Goal: Task Accomplishment & Management: Complete application form

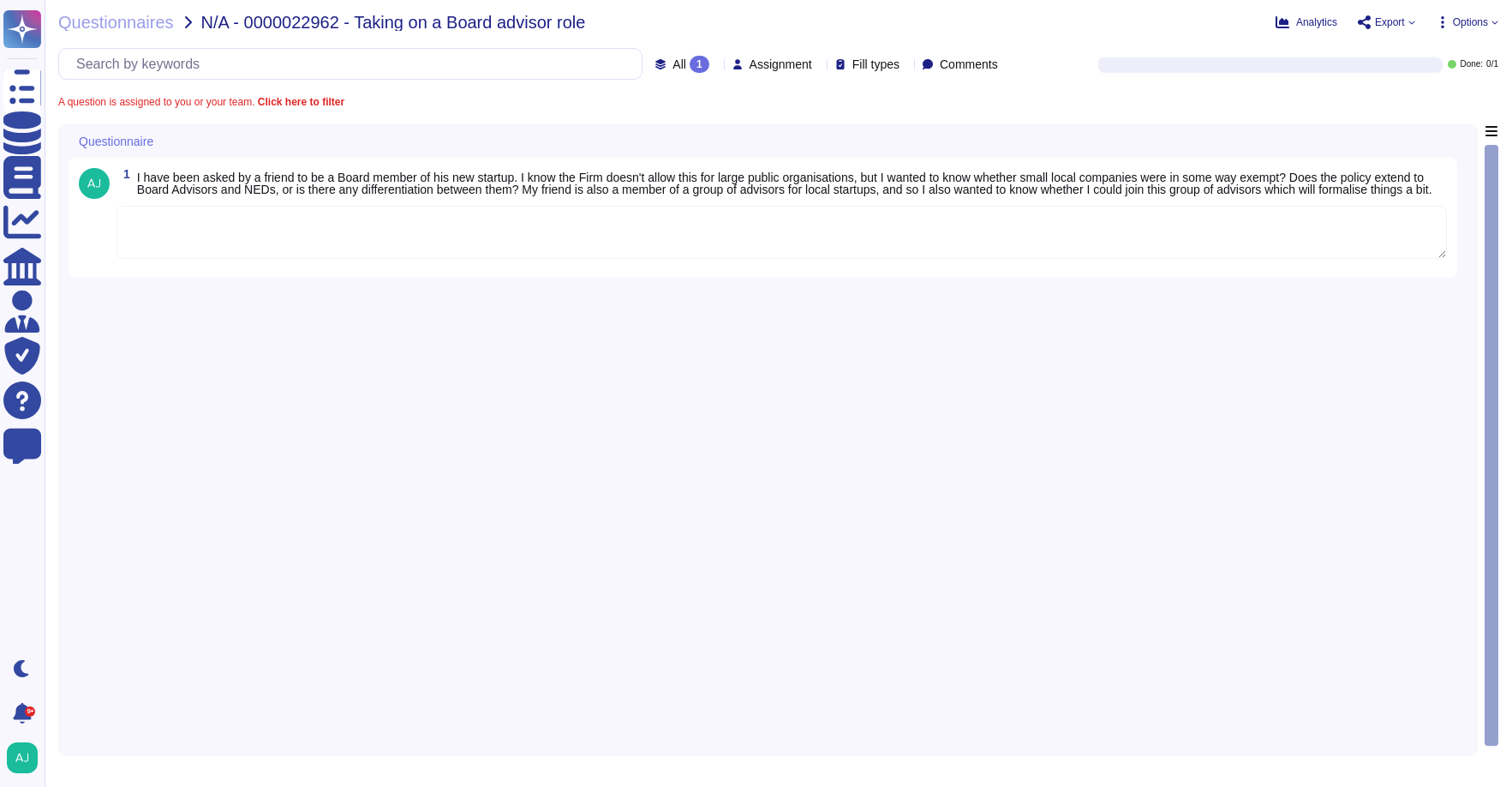
click at [171, 239] on textarea at bounding box center [782, 232] width 1331 height 53
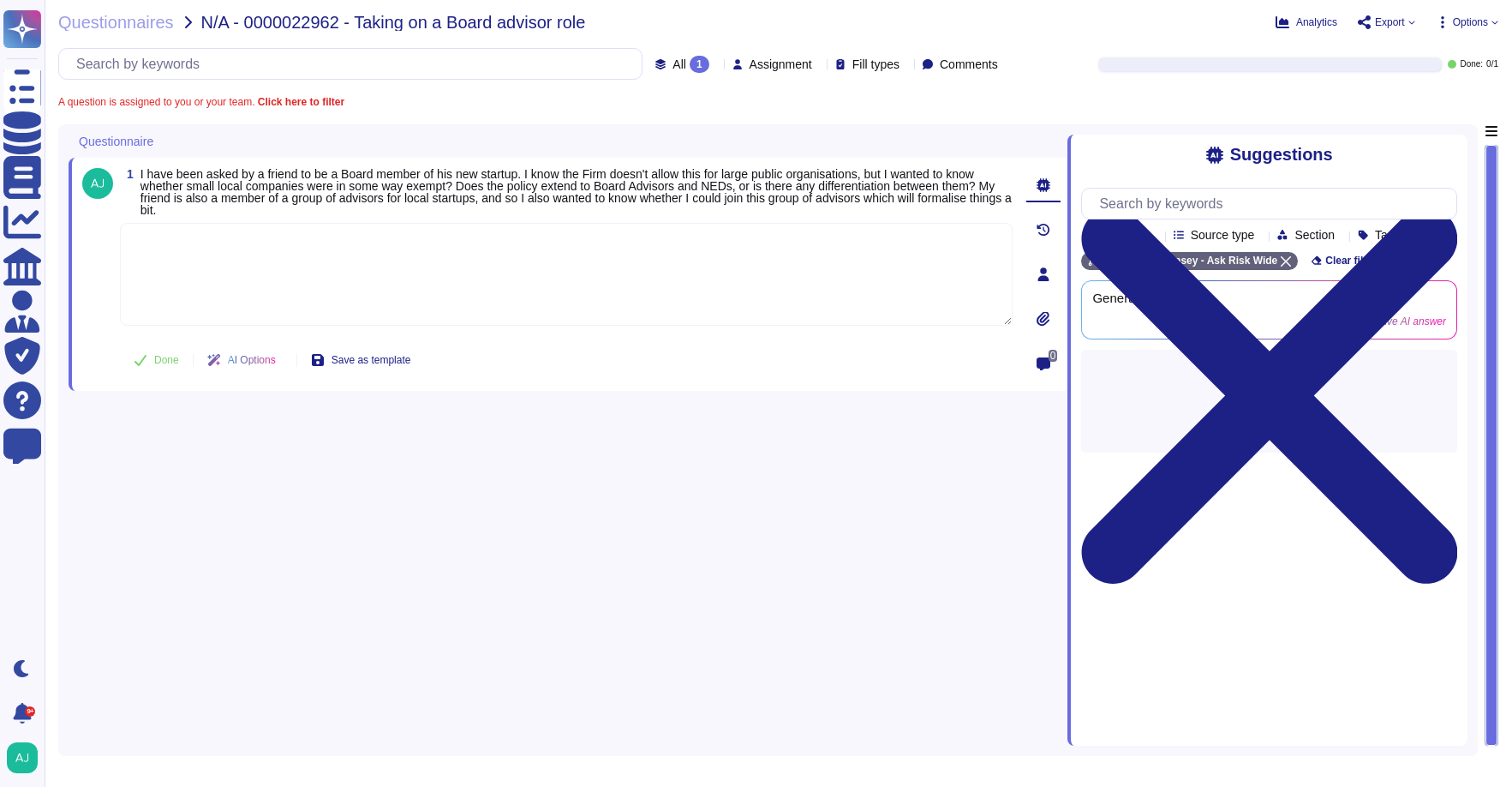
paste textarea "Following our Firm’s Standard on Board Memberships, our Firm restricts serving …"
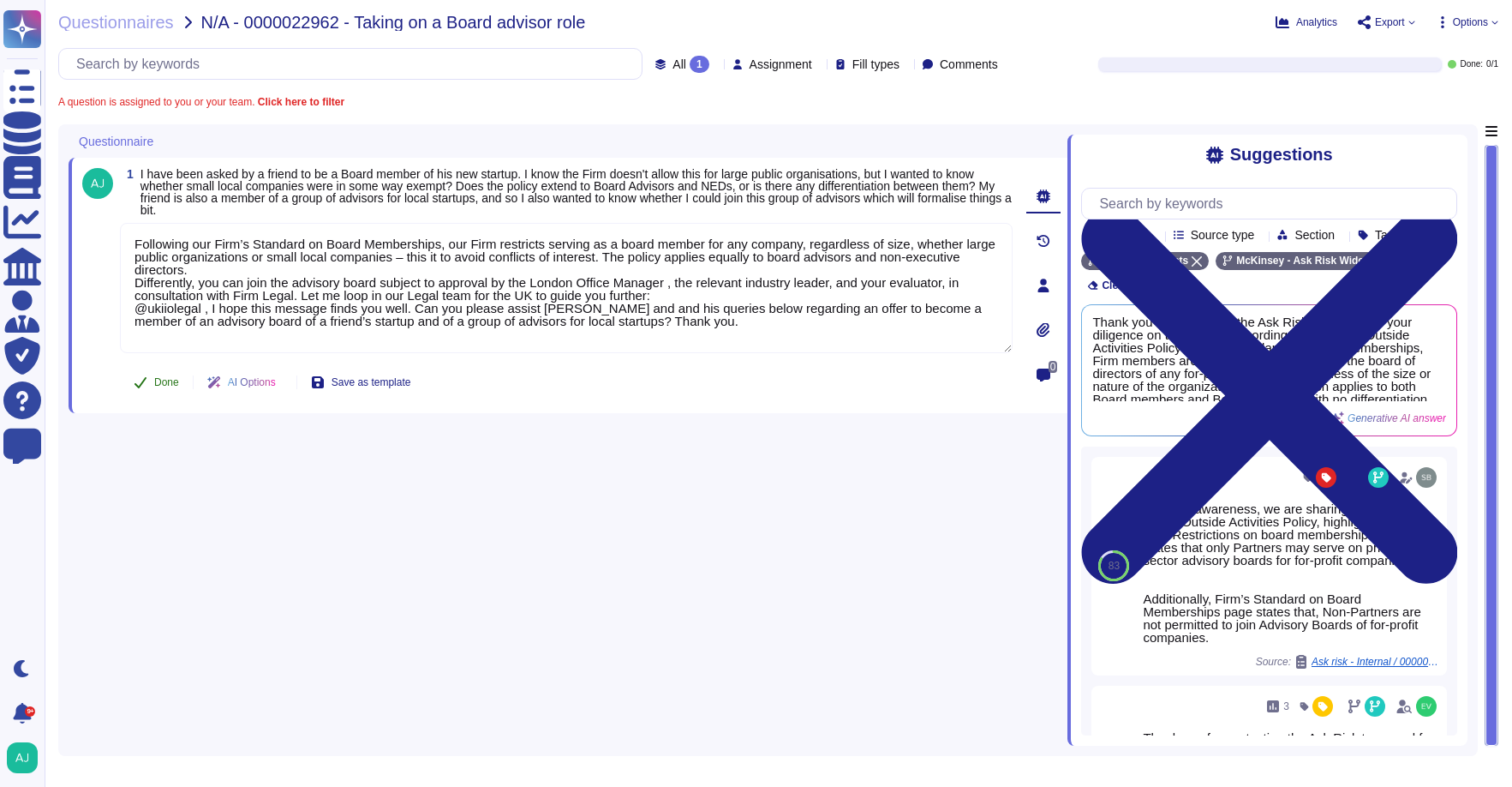
type textarea "Following our Firm’s Standard on Board Memberships, our Firm restricts serving …"
click at [160, 381] on span "Done" at bounding box center [166, 382] width 25 height 10
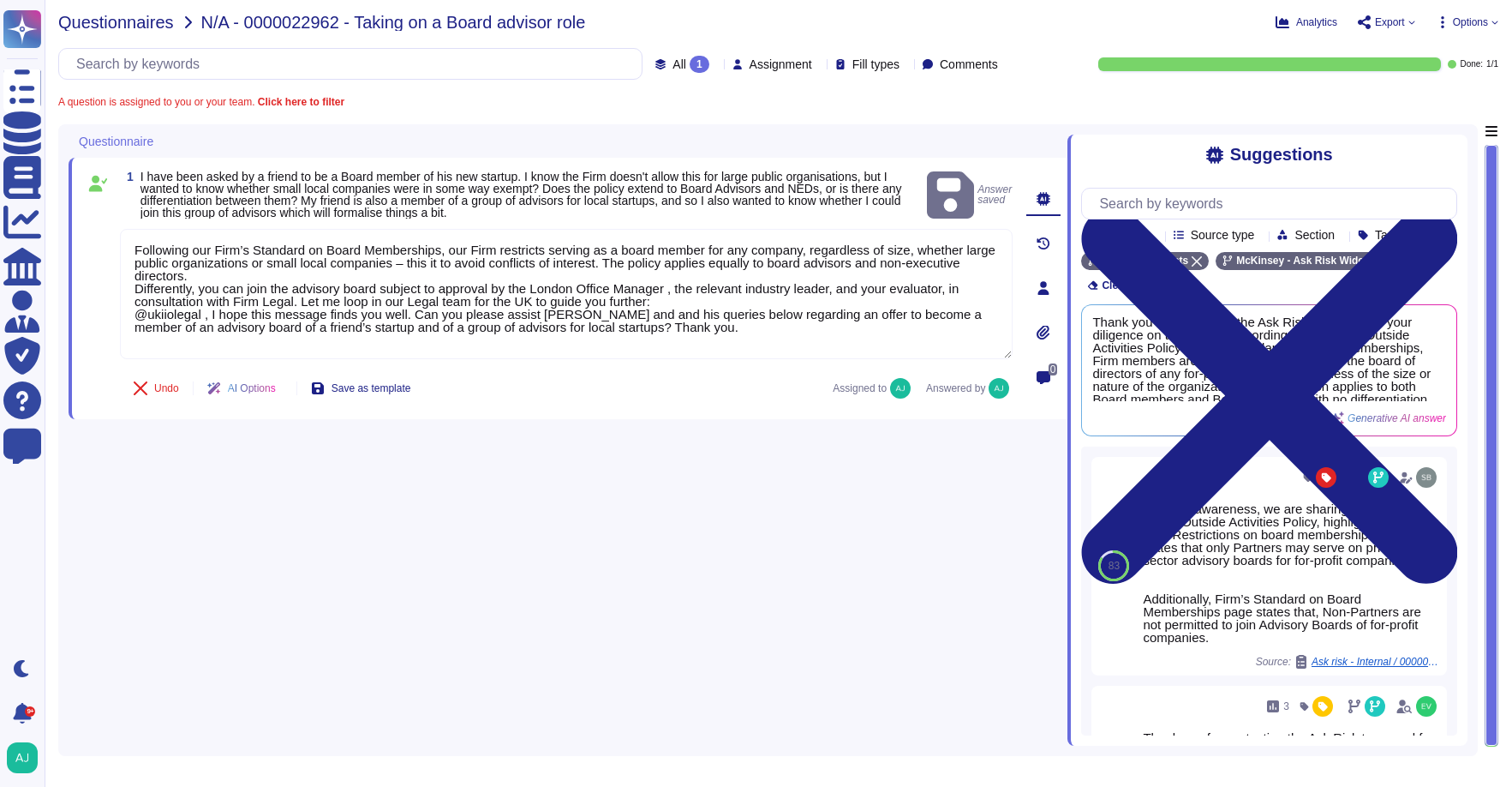
click at [150, 27] on span "Questionnaires" at bounding box center [116, 23] width 116 height 17
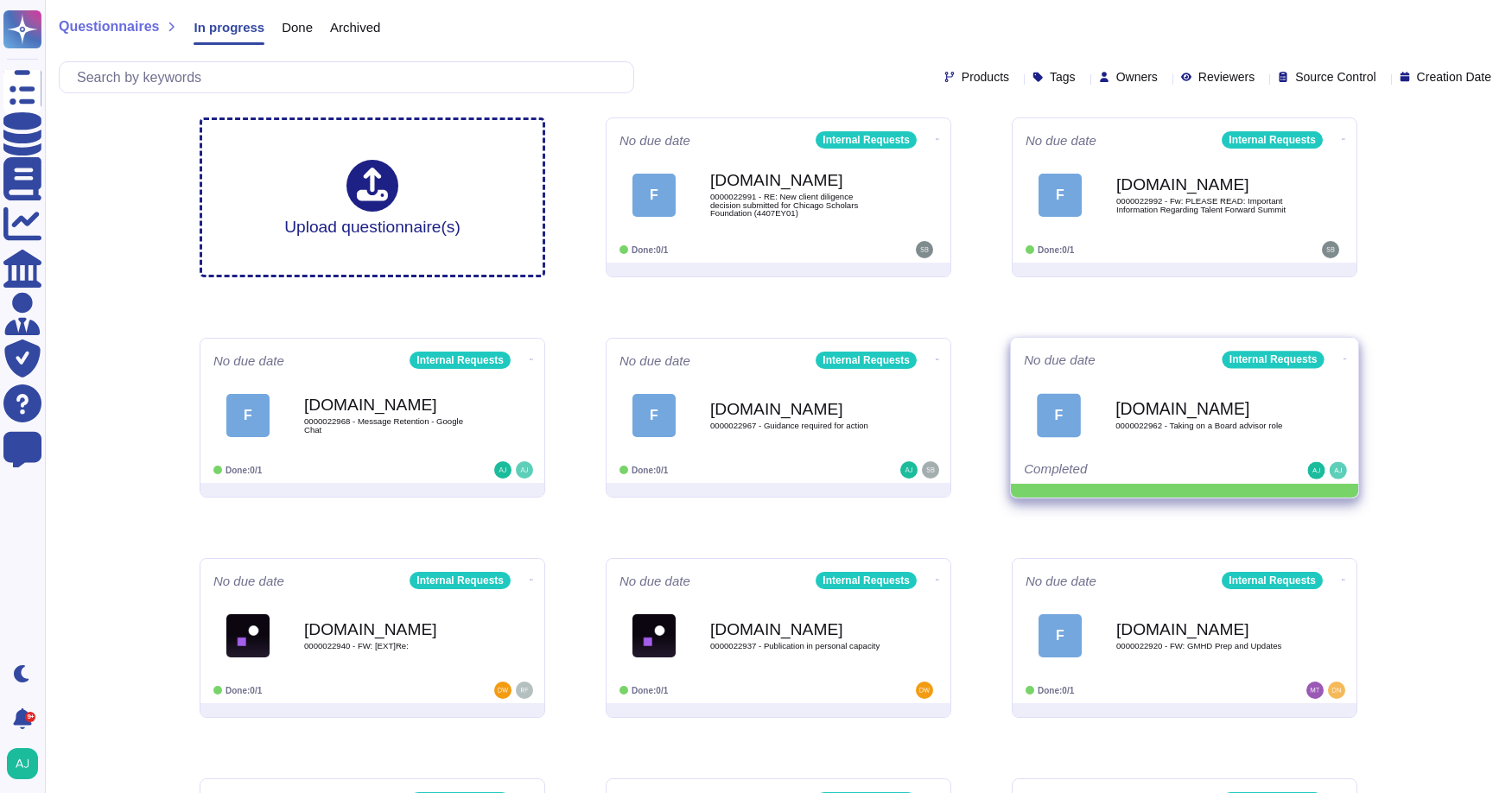
click at [1043, 357] on icon at bounding box center [1345, 359] width 4 height 4
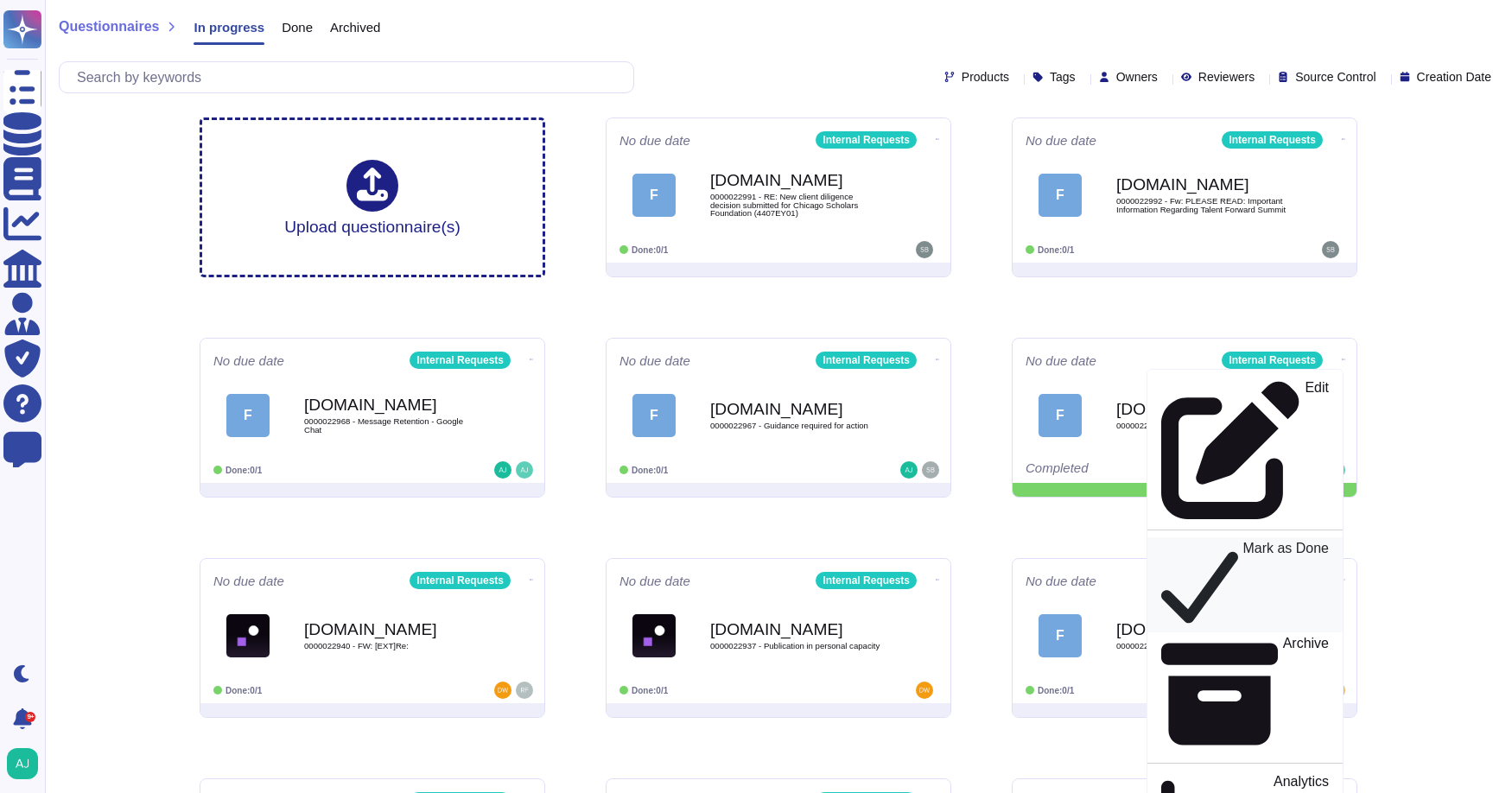
click at [1043, 541] on p "Mark as Done" at bounding box center [1286, 584] width 86 height 87
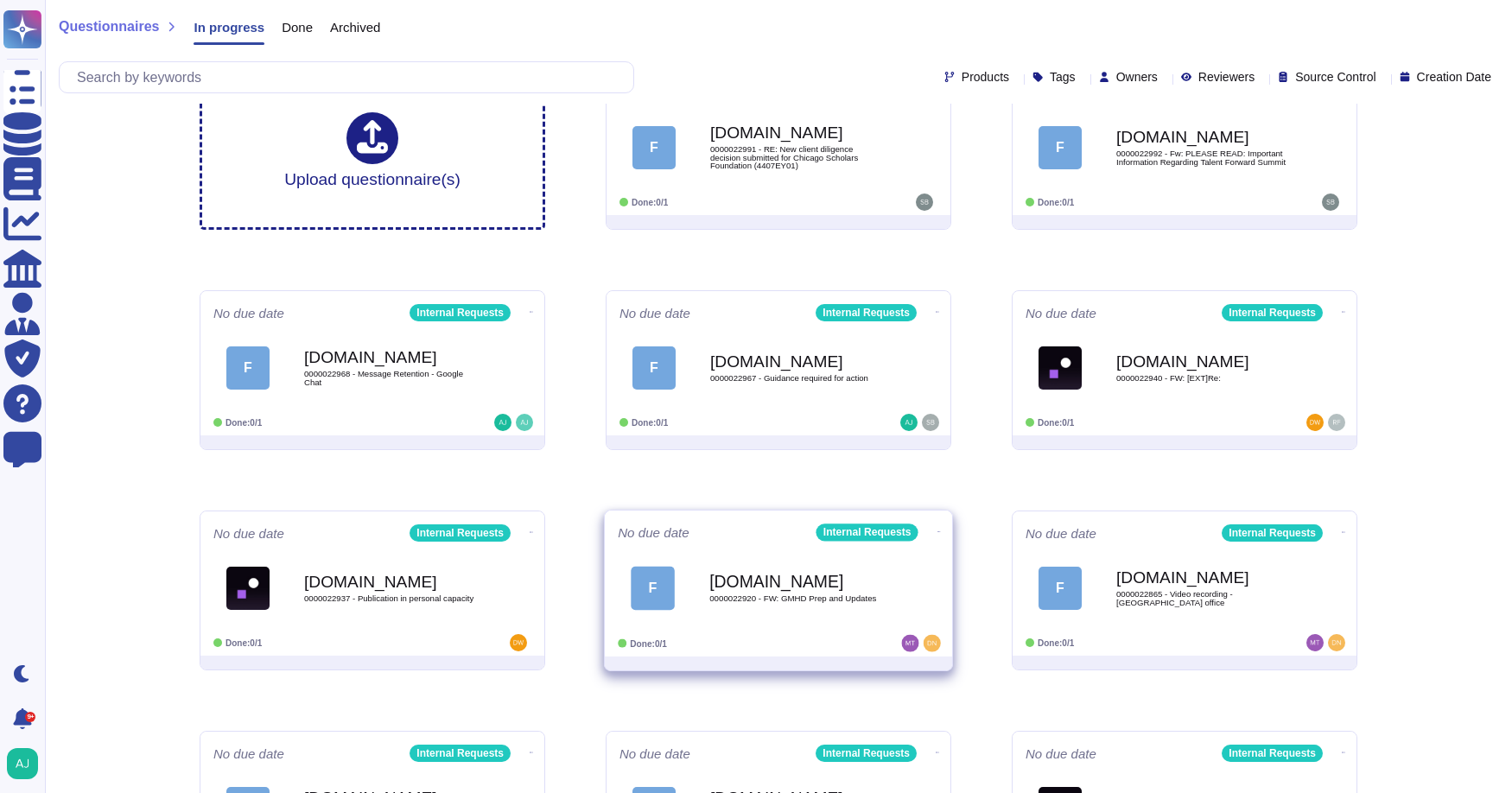
scroll to position [198, 0]
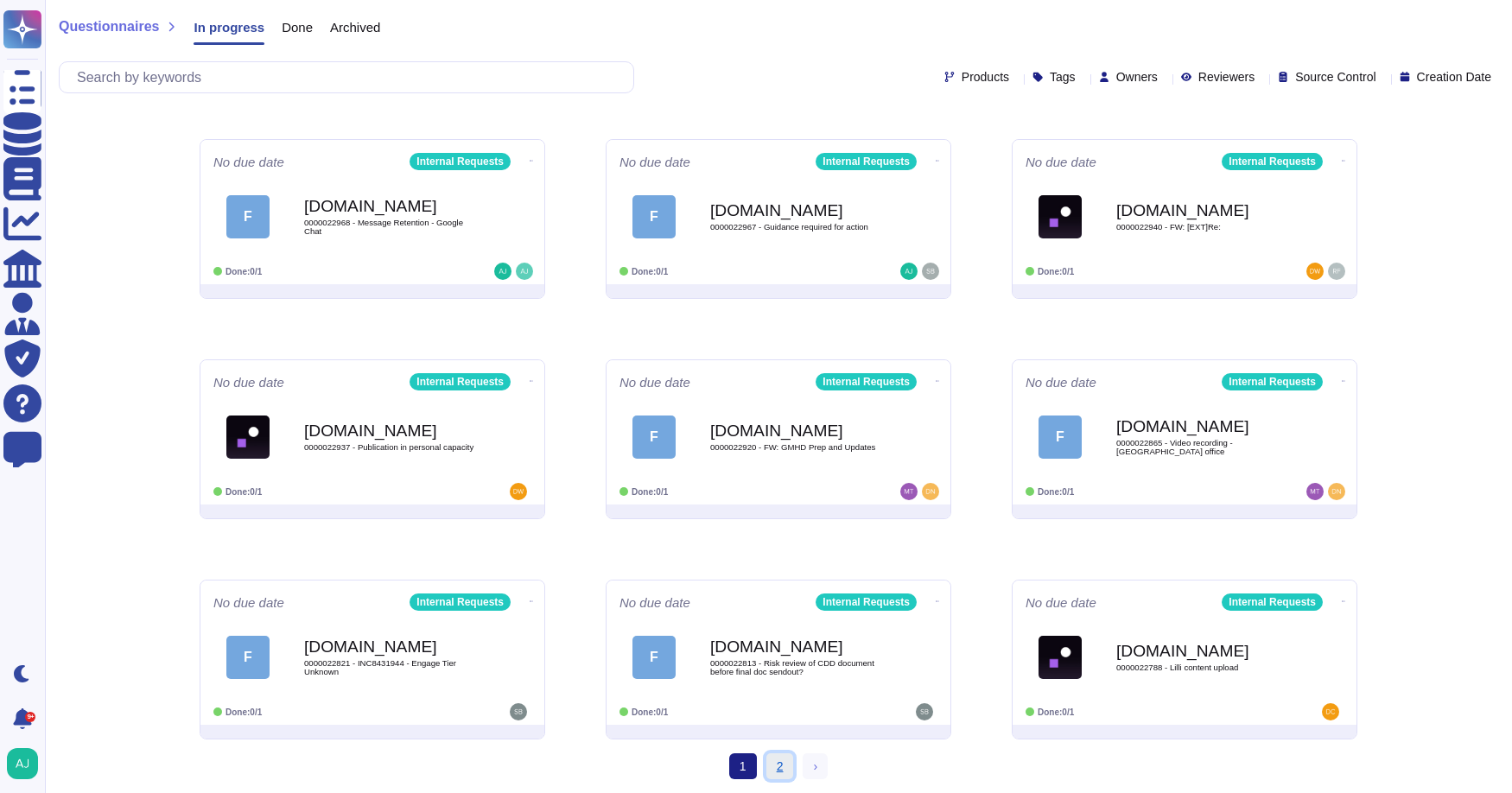
click at [781, 768] on link "2" at bounding box center [780, 766] width 28 height 26
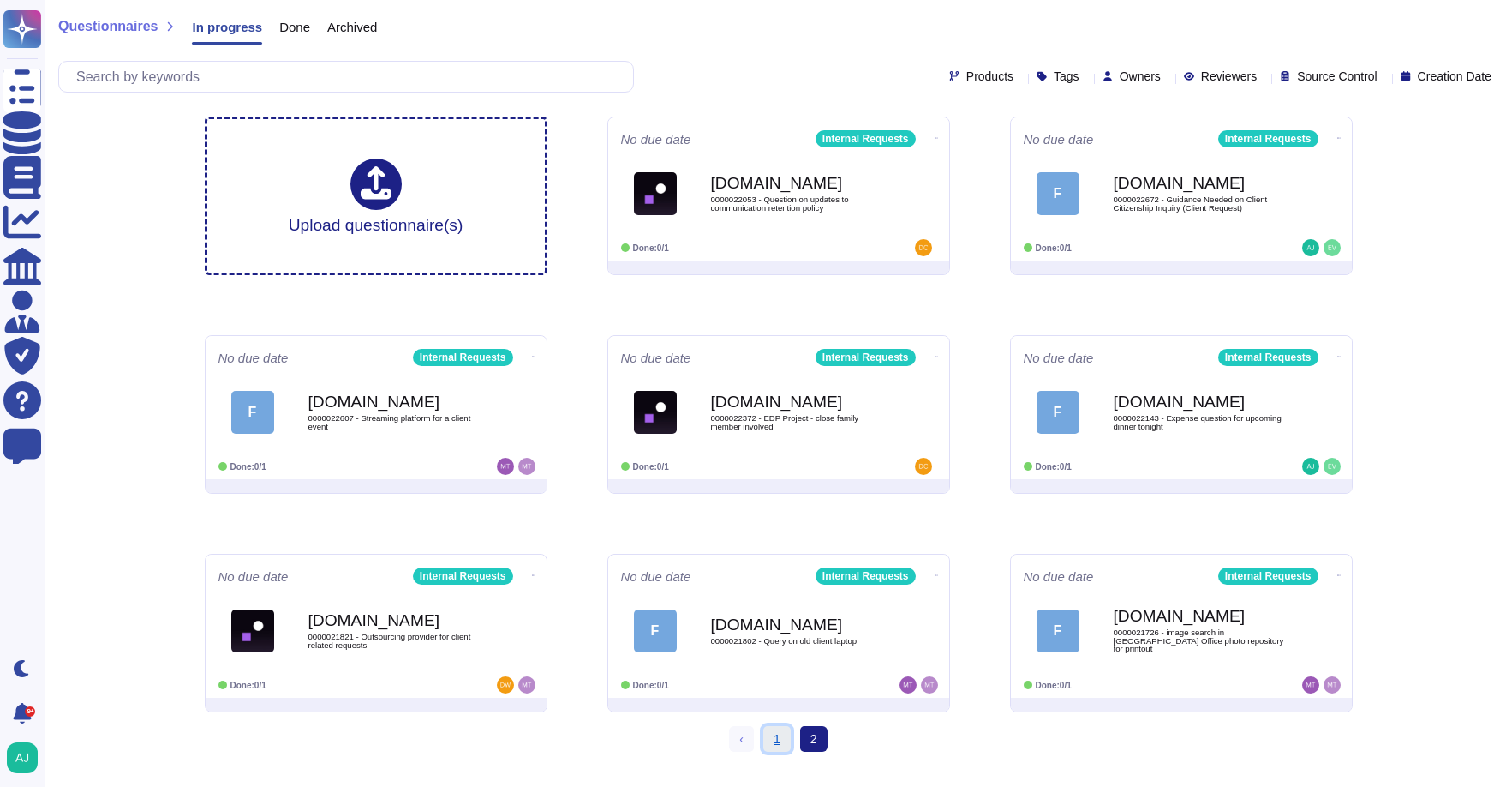
click at [767, 740] on link "1" at bounding box center [777, 739] width 28 height 26
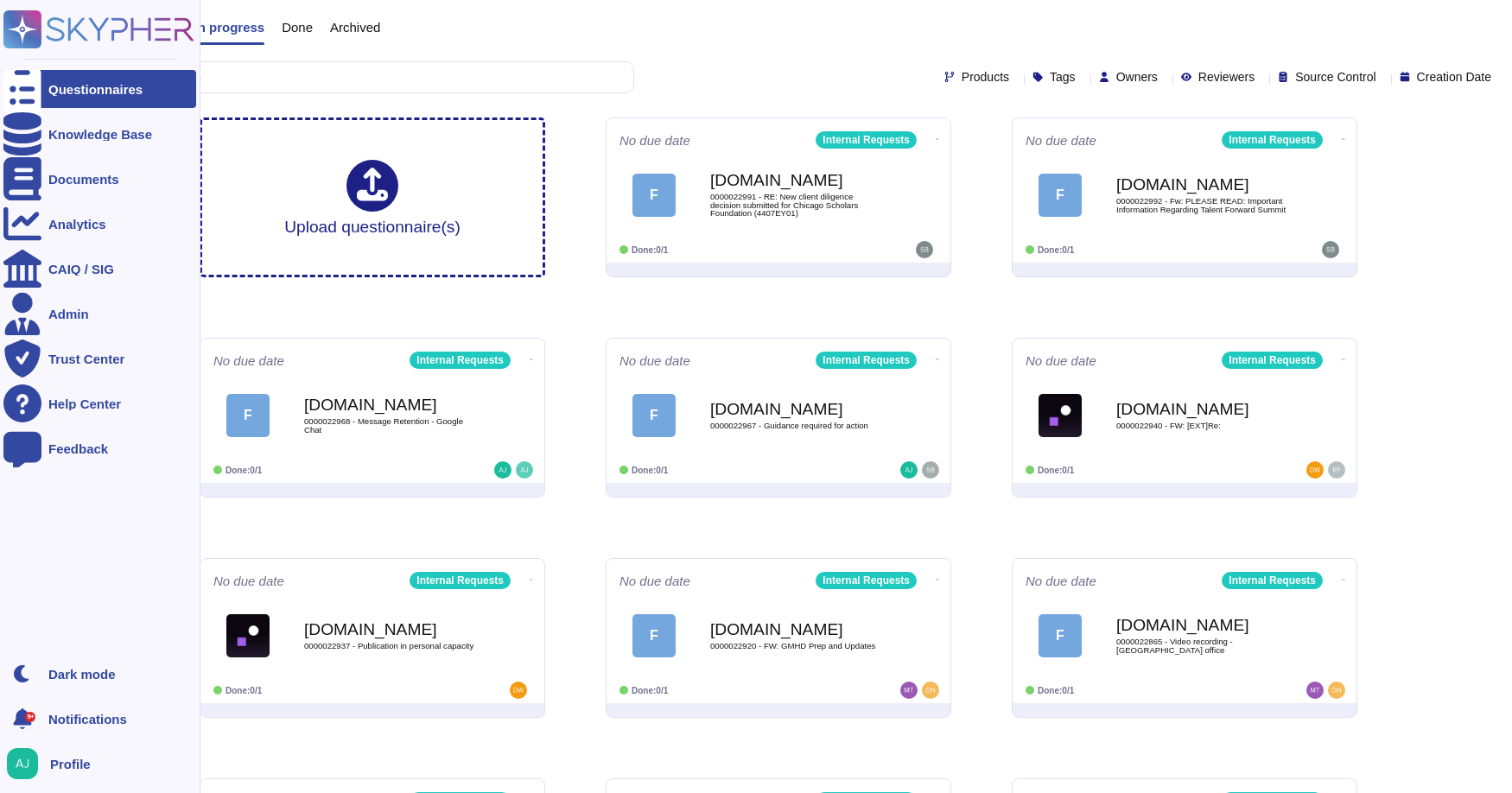
drag, startPoint x: 125, startPoint y: 553, endPoint x: 0, endPoint y: 538, distance: 125.9
click at [125, 553] on div "Questionnaires In progress Done Archived Products Tags Owners Reviewers Source …" at bounding box center [777, 496] width 1466 height 991
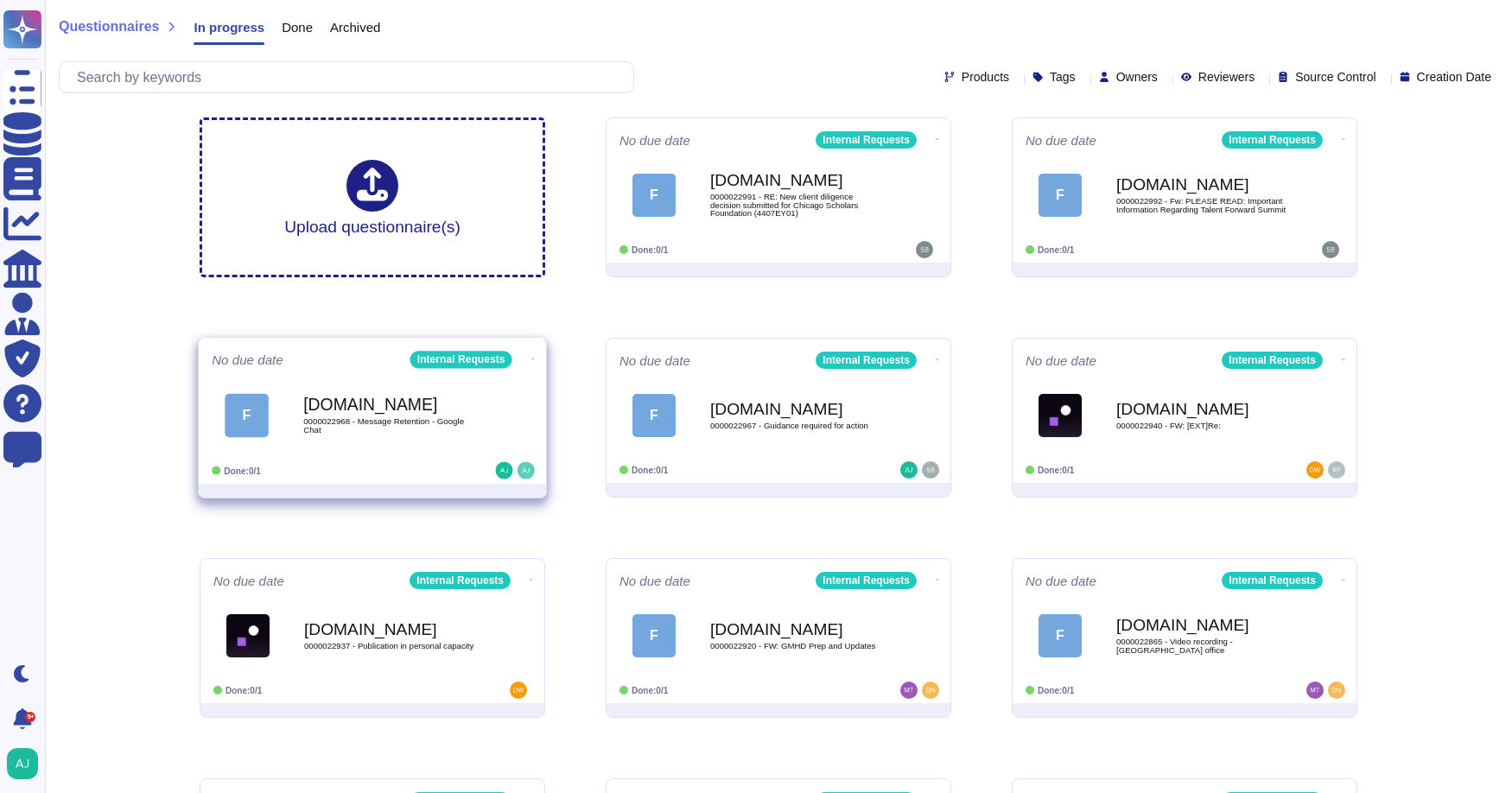
click at [505, 405] on span "F [DOMAIN_NAME] 0000022968 - Message Retention - Google Chat" at bounding box center [372, 415] width 321 height 70
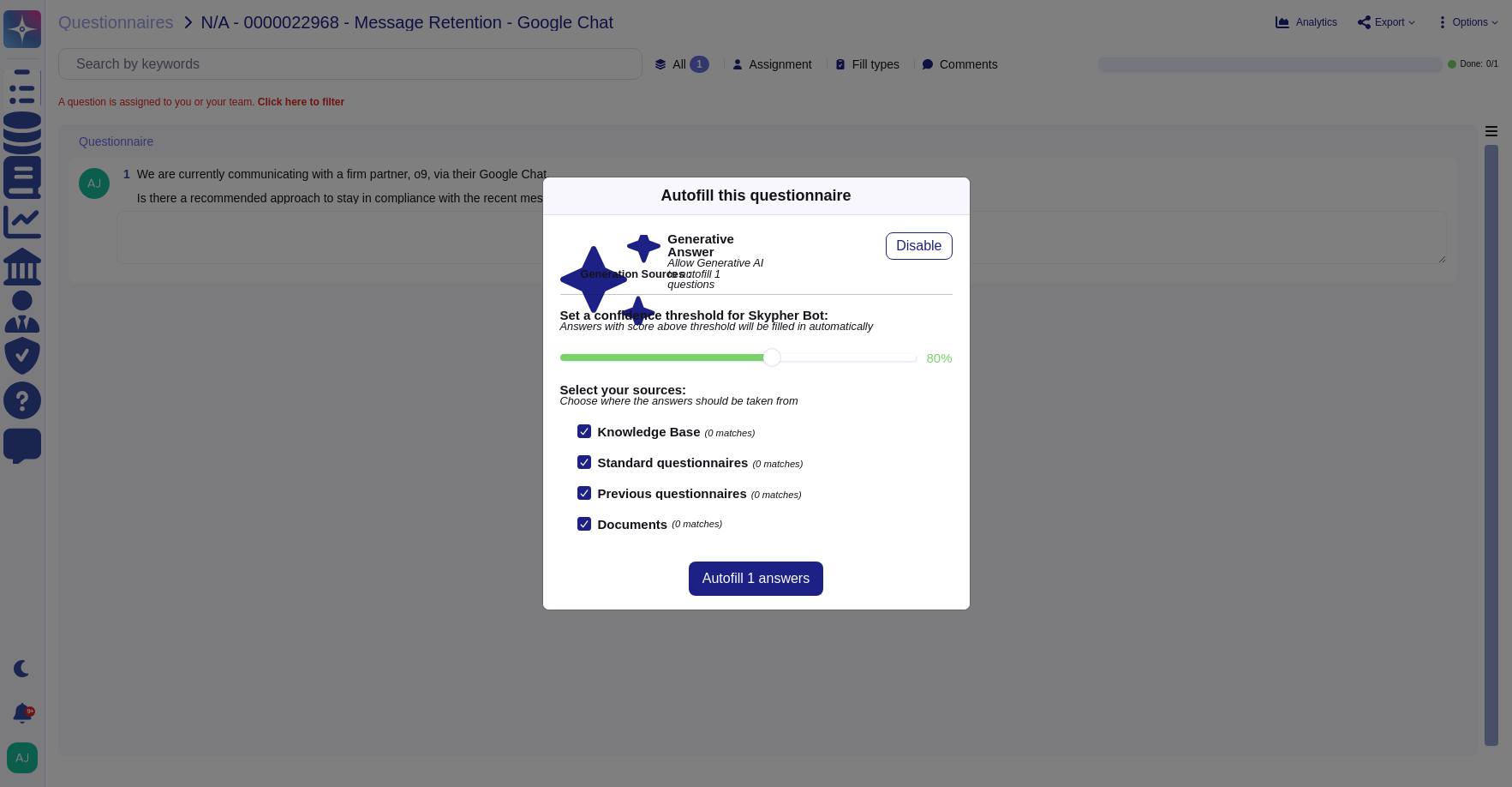
click at [960, 195] on icon at bounding box center [960, 195] width 0 height 0
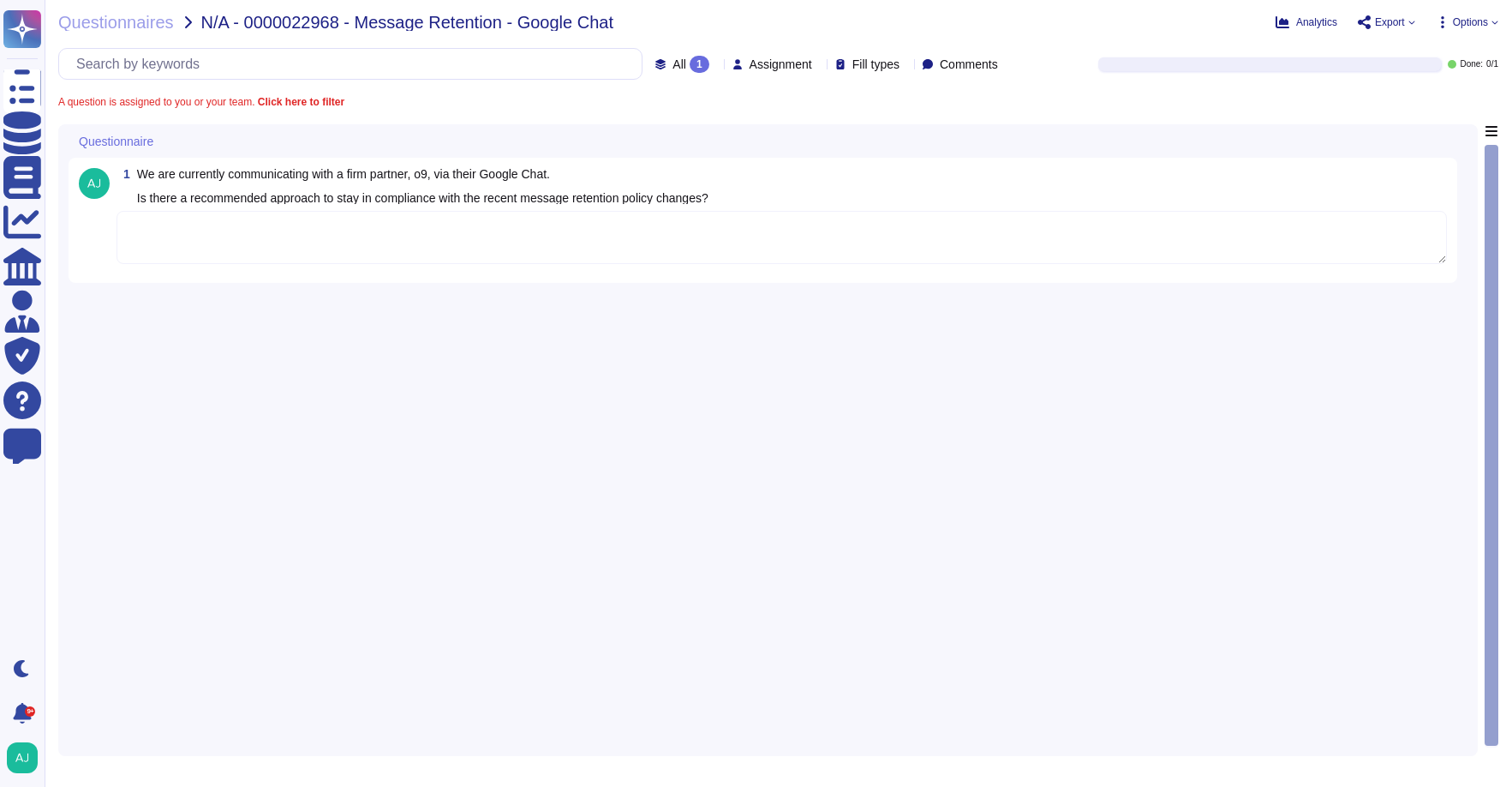
click at [734, 233] on textarea at bounding box center [782, 237] width 1331 height 53
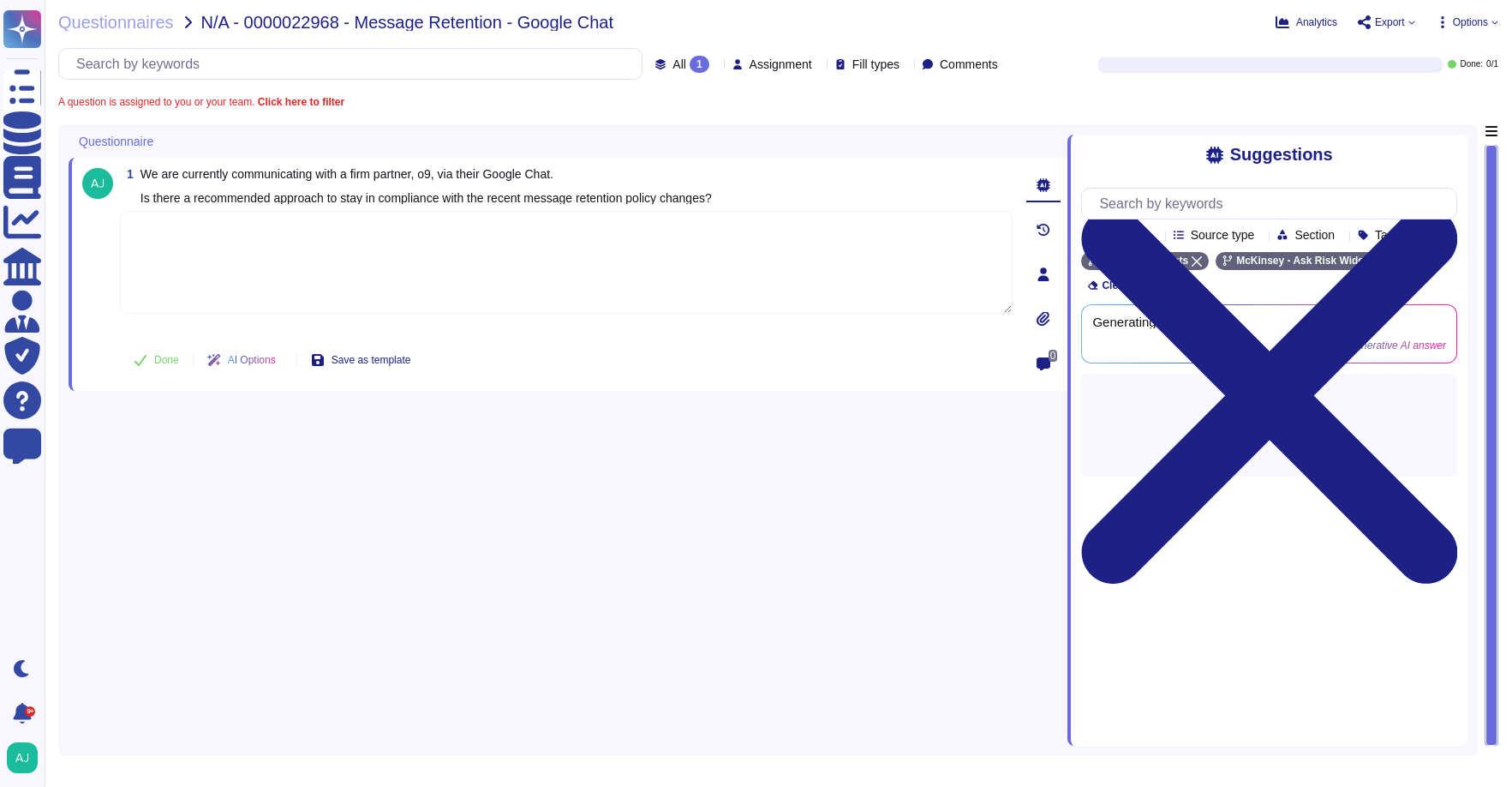
paste textarea "You will find the necessary guidance, best practices, and FAQs, related to our …"
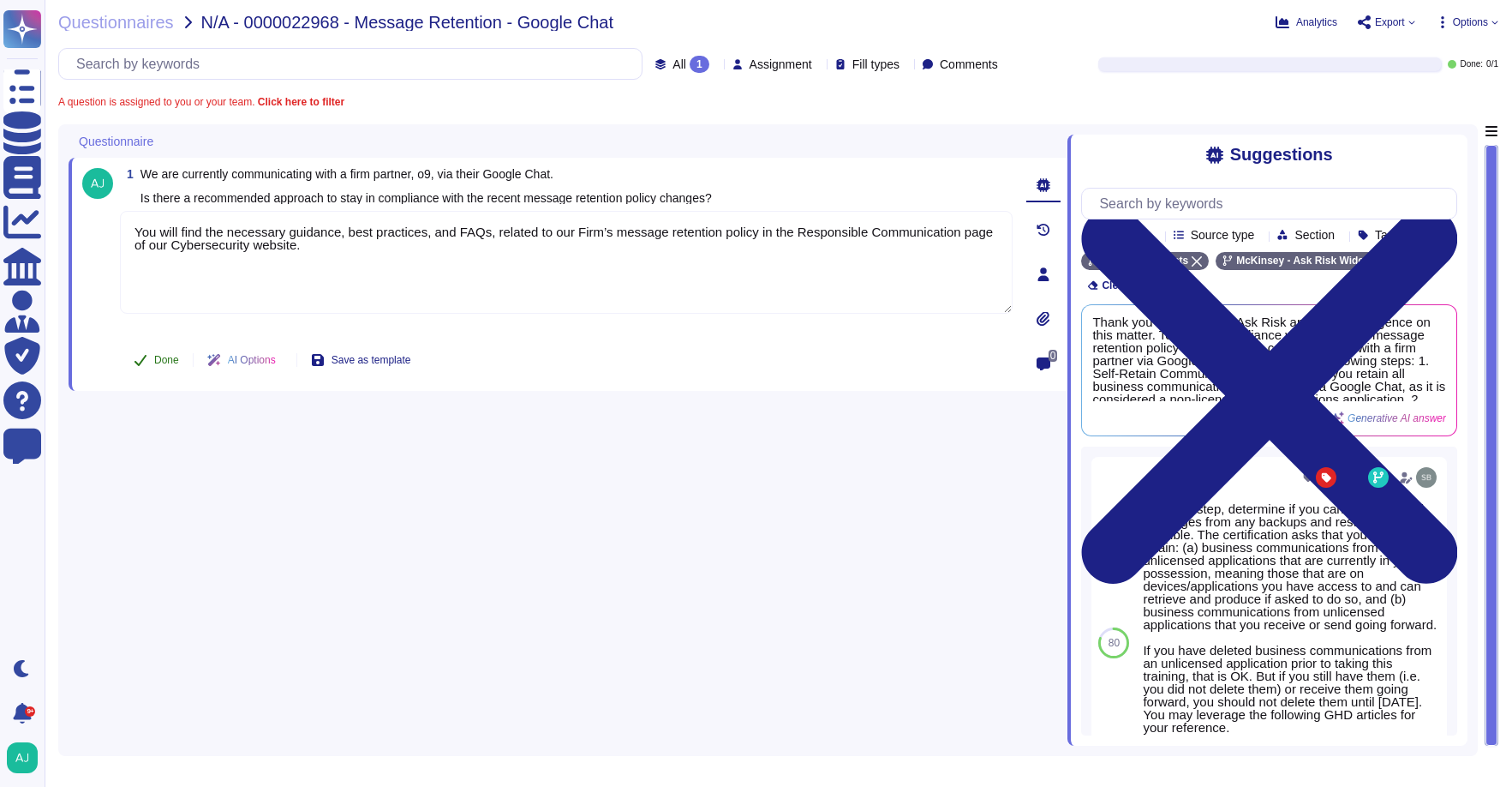
type textarea "You will find the necessary guidance, best practices, and FAQs, related to our …"
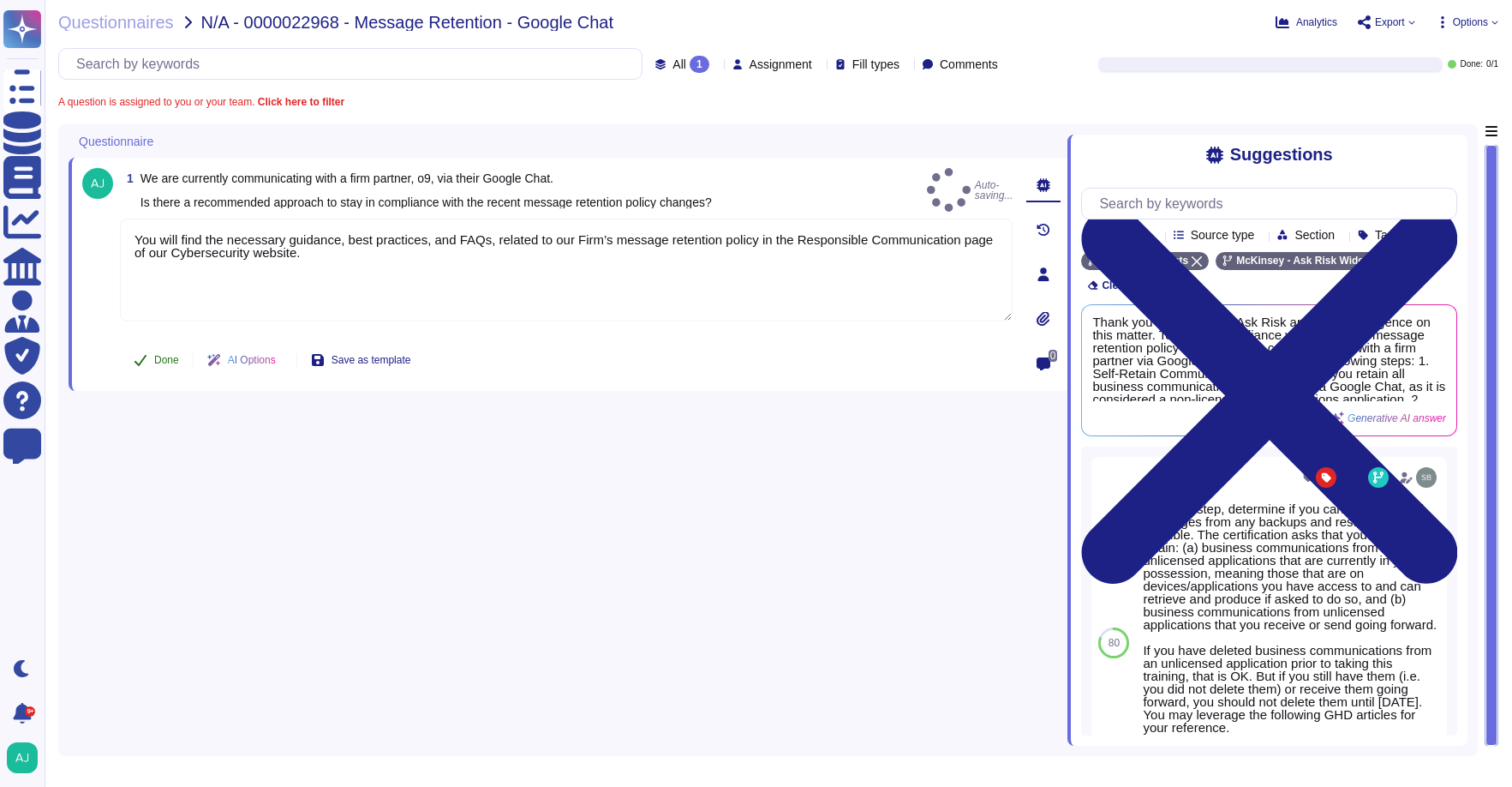
click at [151, 360] on button "Done" at bounding box center [157, 360] width 73 height 34
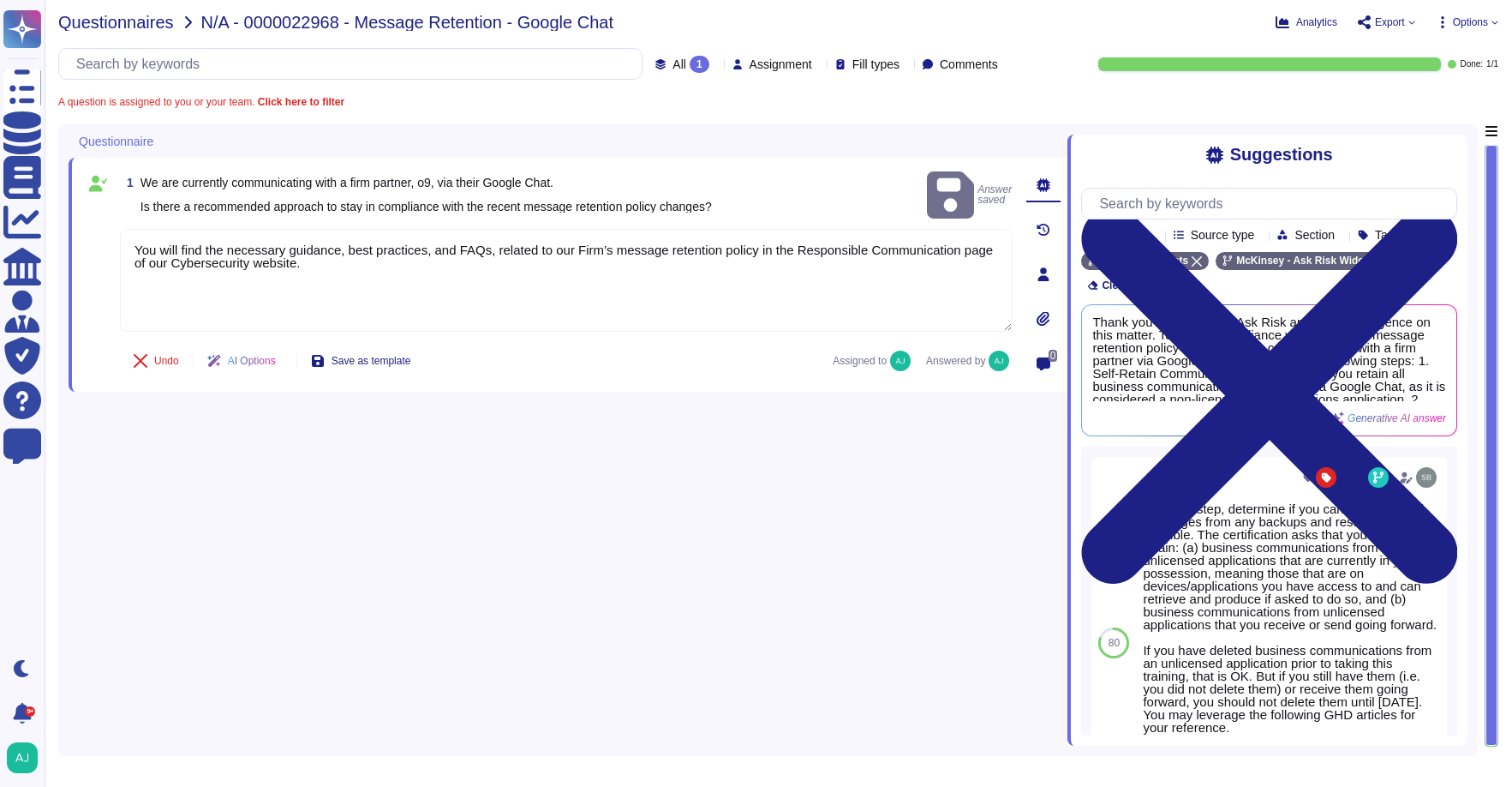
click at [151, 27] on span "Questionnaires" at bounding box center [116, 23] width 116 height 17
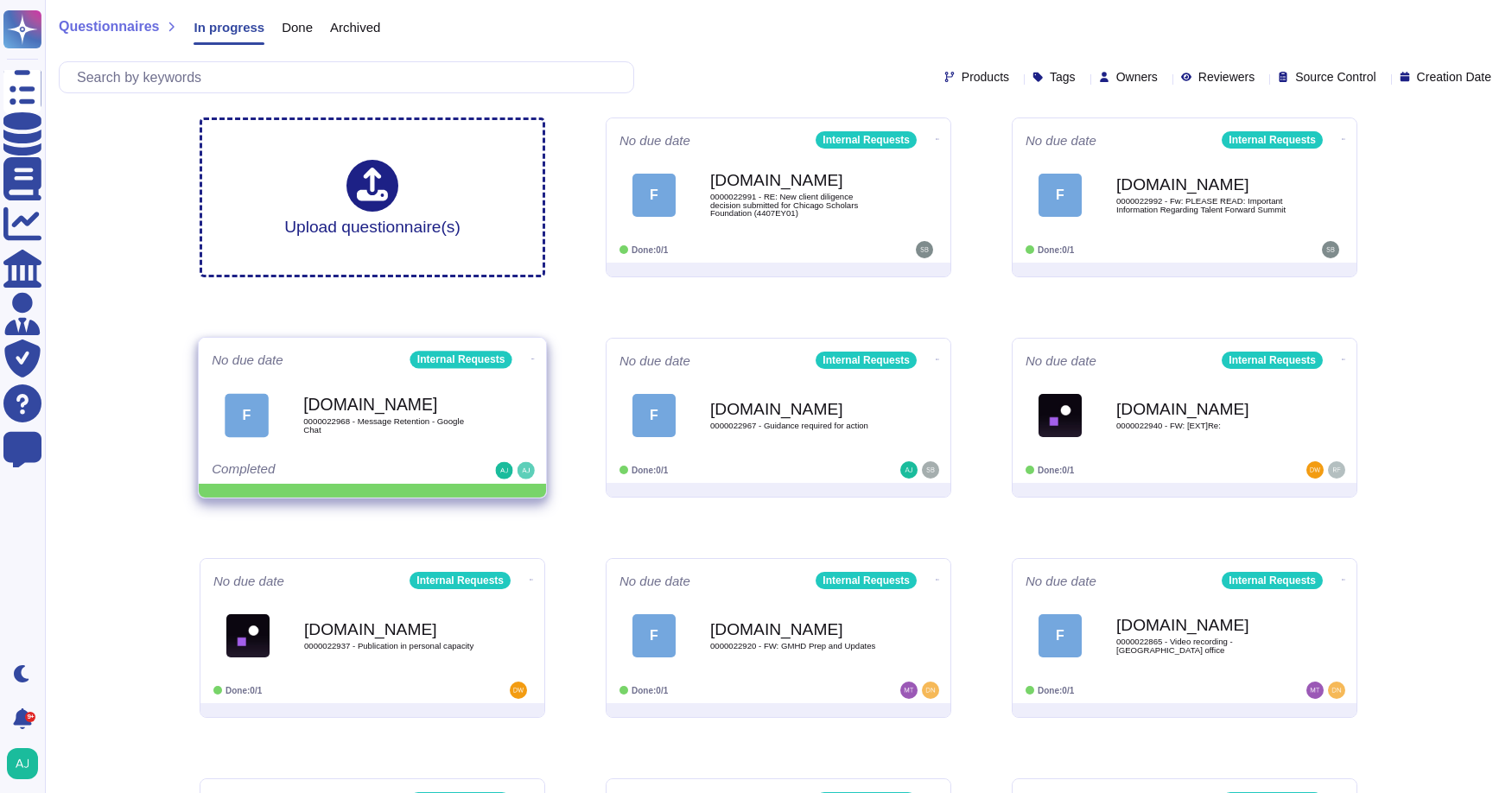
click at [531, 359] on icon at bounding box center [533, 359] width 4 height 4
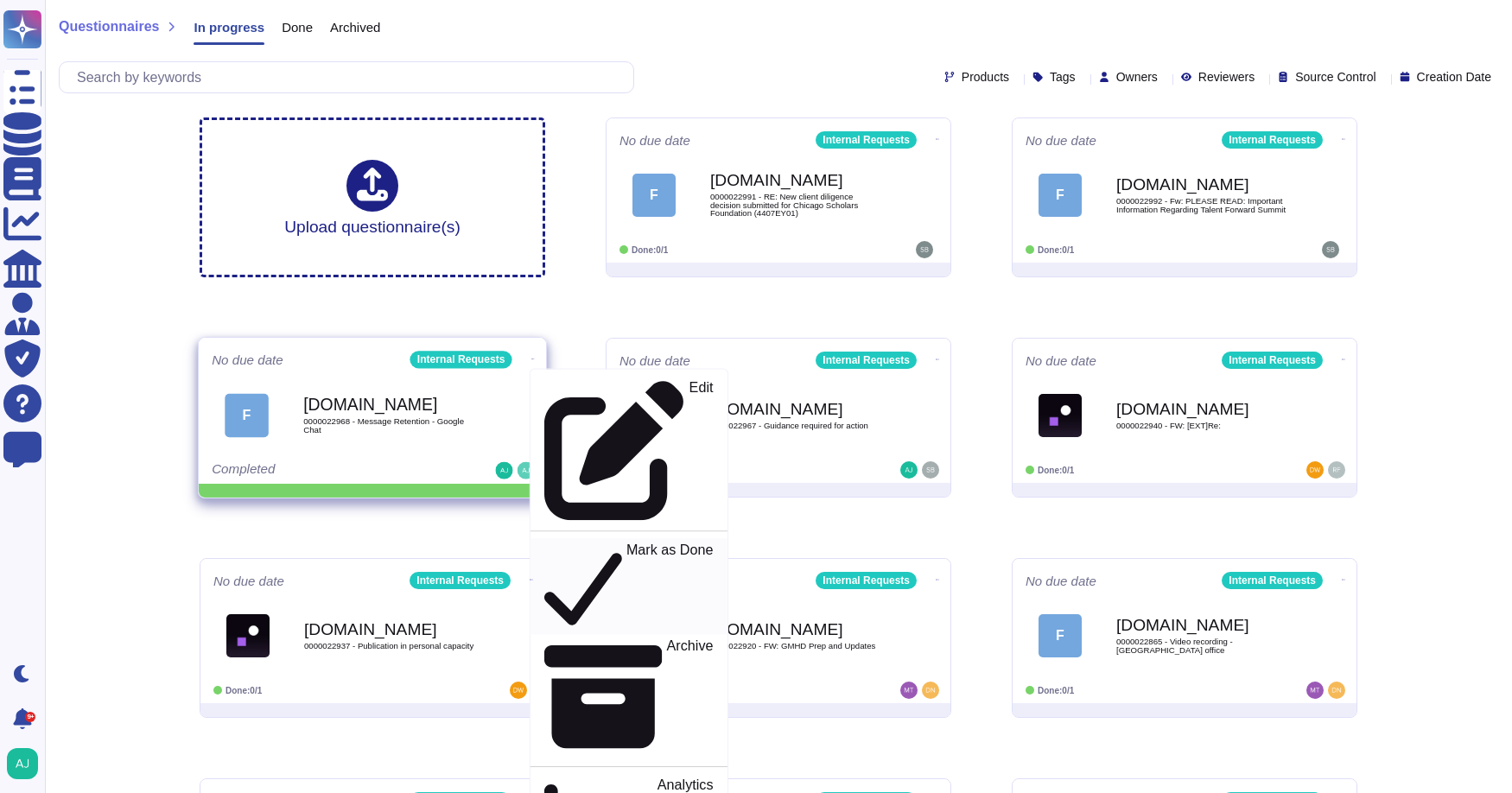
click at [627, 542] on p "Mark as Done" at bounding box center [670, 586] width 87 height 88
